Goal: Task Accomplishment & Management: Use online tool/utility

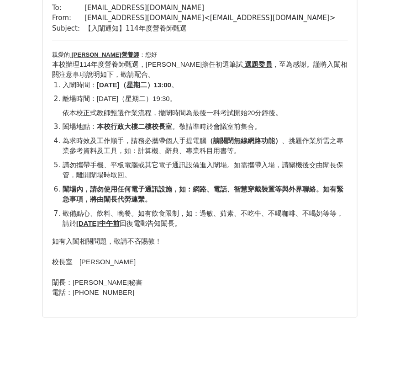
scroll to position [101, 0]
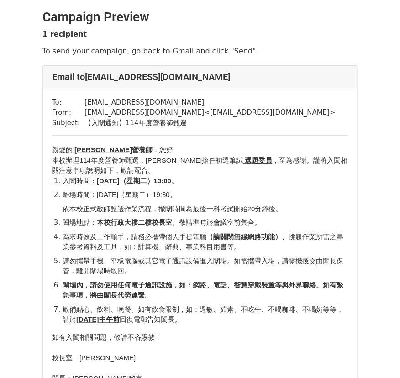
scroll to position [51, 0]
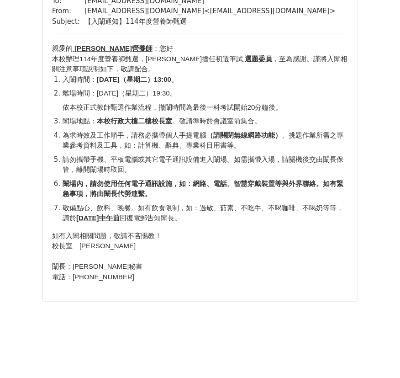
scroll to position [51, 0]
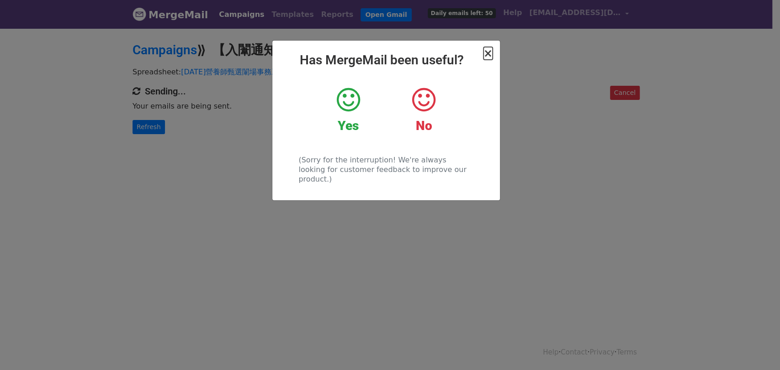
click at [489, 59] on span "×" at bounding box center [487, 53] width 9 height 13
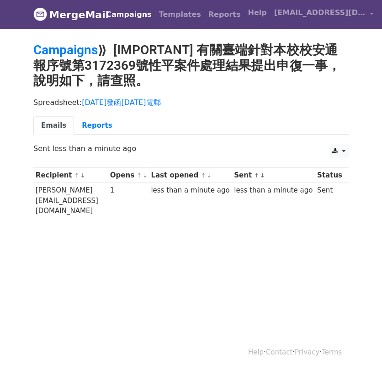
click at [132, 299] on html "MergeMail Campaigns Templates Reports Open Gmail Daily emails left: 48 Help [EM…" at bounding box center [191, 185] width 382 height 370
